Goal: Task Accomplishment & Management: Complete application form

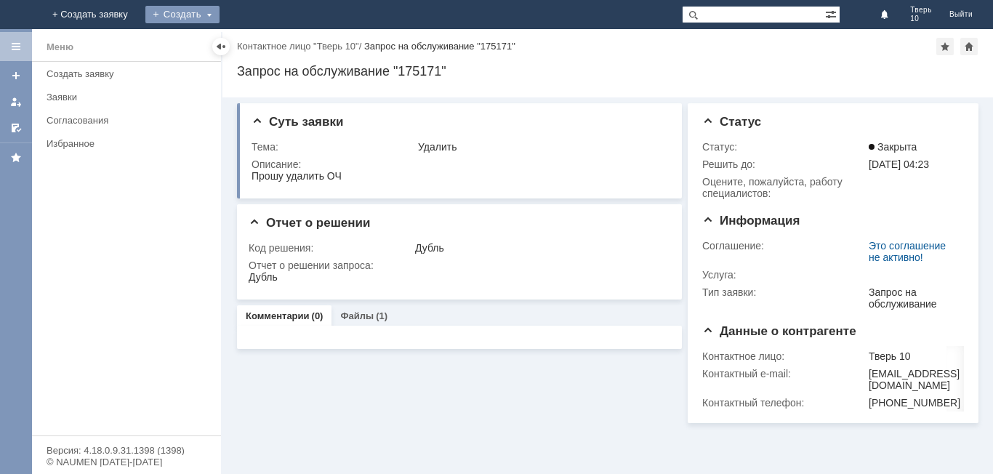
click at [220, 13] on div "Создать" at bounding box center [182, 14] width 74 height 17
click at [259, 44] on link "Заявка" at bounding box center [203, 43] width 111 height 17
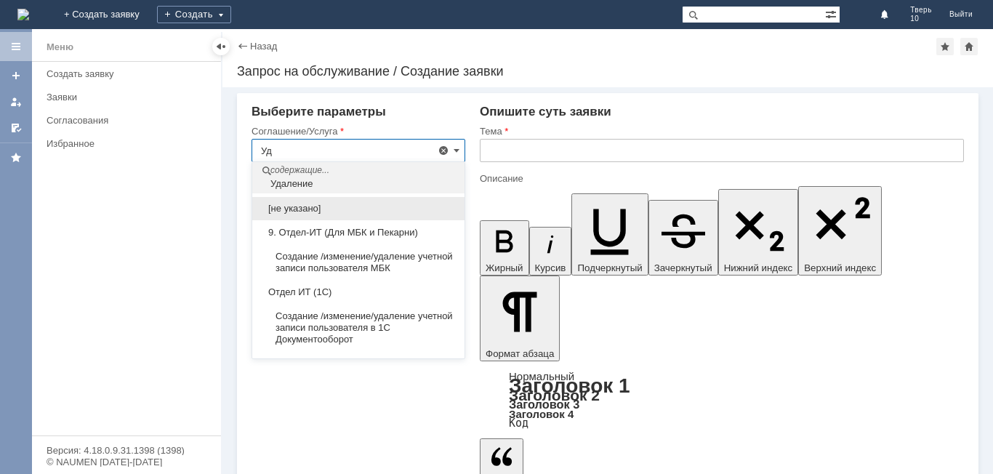
type input "У"
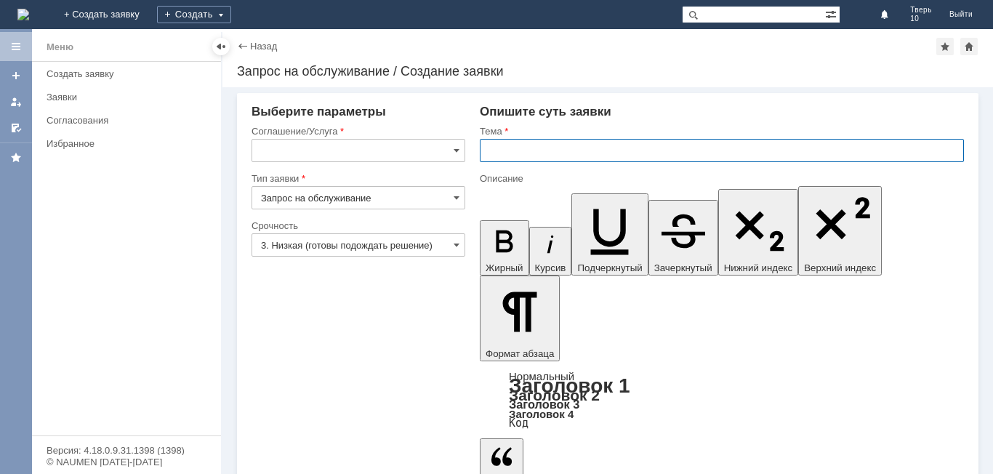
click at [544, 151] on input "text" at bounding box center [722, 150] width 484 height 23
type input "Это соглашение не активно!"
type input "Удаление"
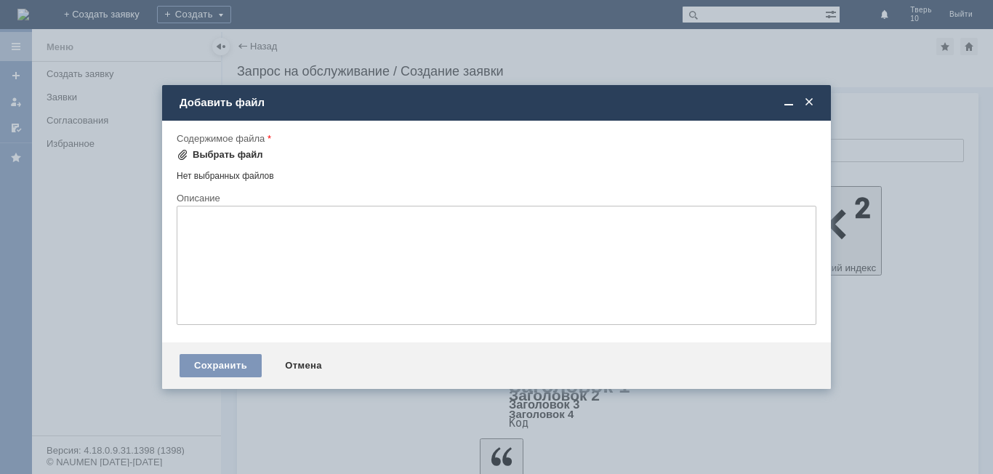
click at [218, 156] on div "Выбрать файл" at bounding box center [228, 155] width 71 height 12
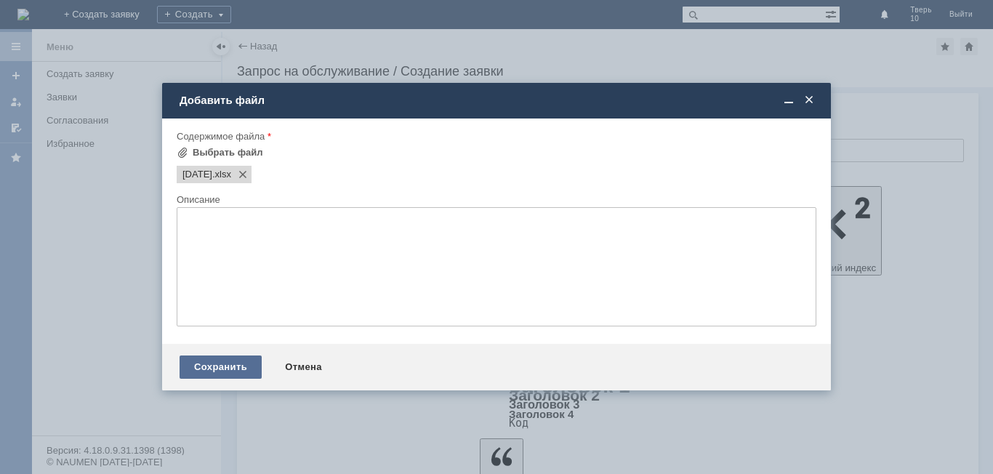
click at [210, 365] on div "Сохранить" at bounding box center [221, 367] width 82 height 23
